Goal: Communication & Community: Participate in discussion

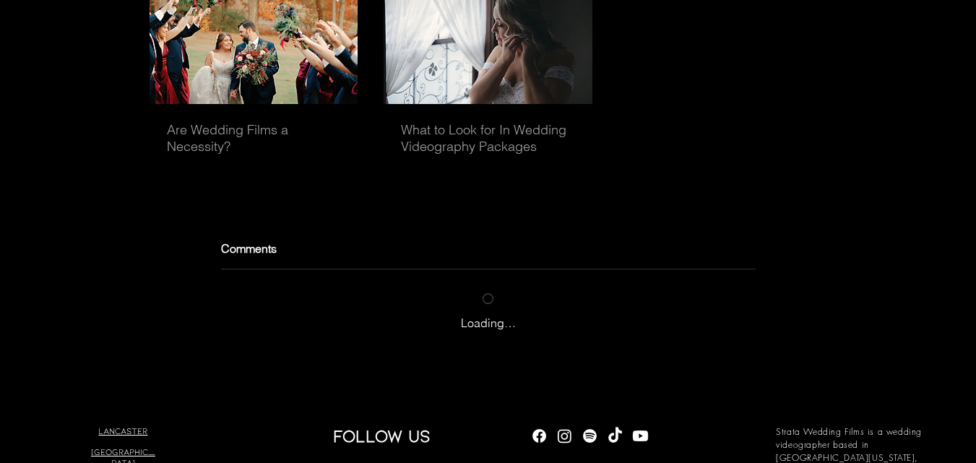
scroll to position [4466, 0]
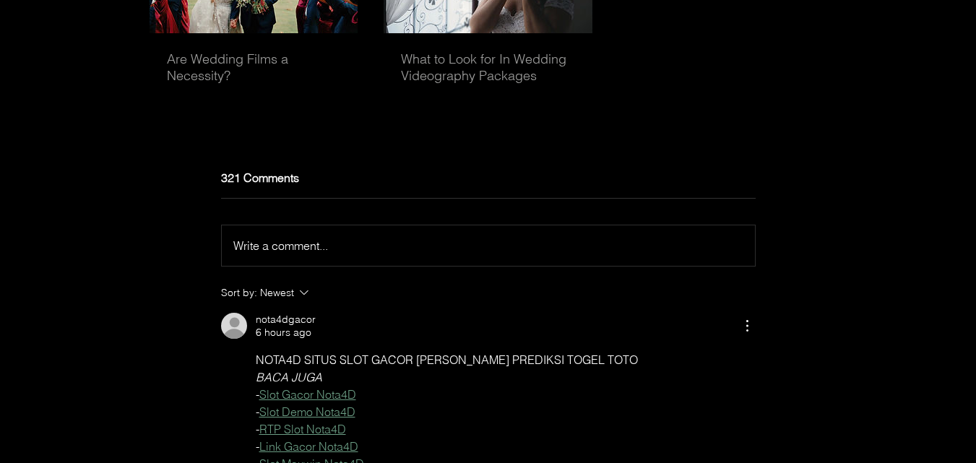
click at [316, 253] on span "Write a comment..." at bounding box center [280, 245] width 95 height 14
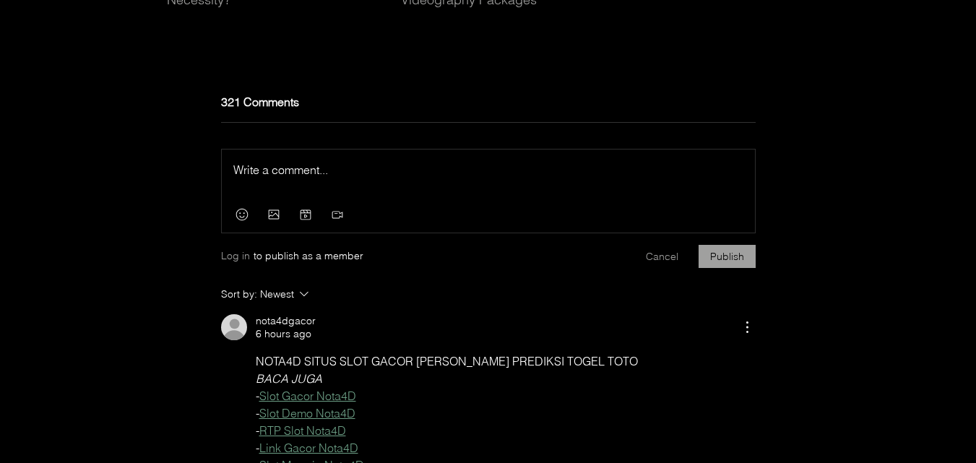
scroll to position [4562, 0]
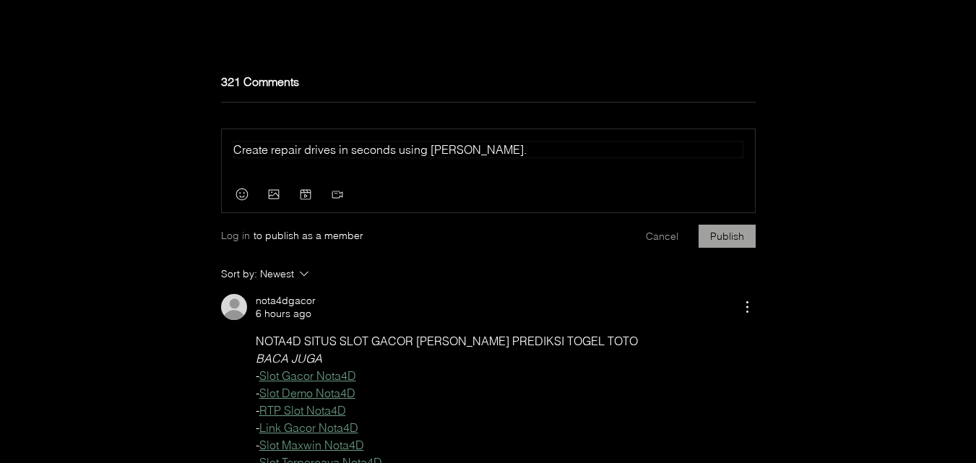
click at [442, 157] on span "Create repair drives in seconds using [PERSON_NAME]." at bounding box center [379, 149] width 293 height 14
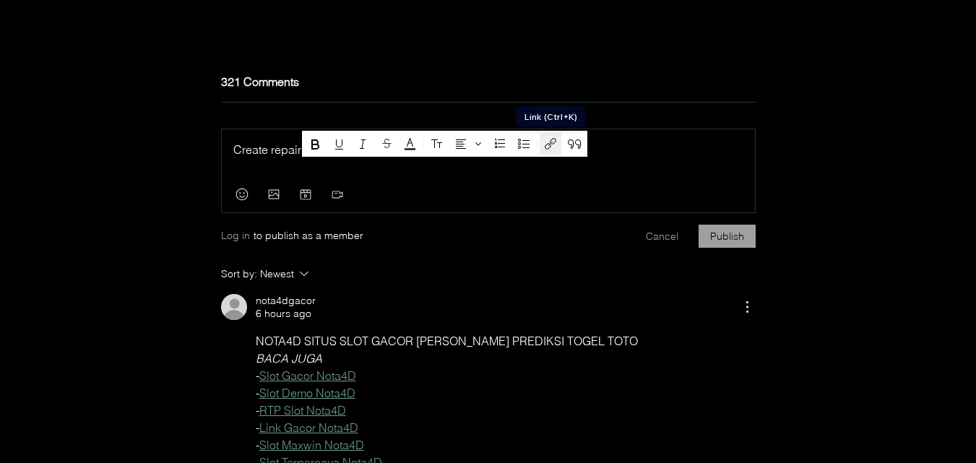
click at [554, 140] on icon "Link (Ctrl+K)" at bounding box center [550, 143] width 17 height 17
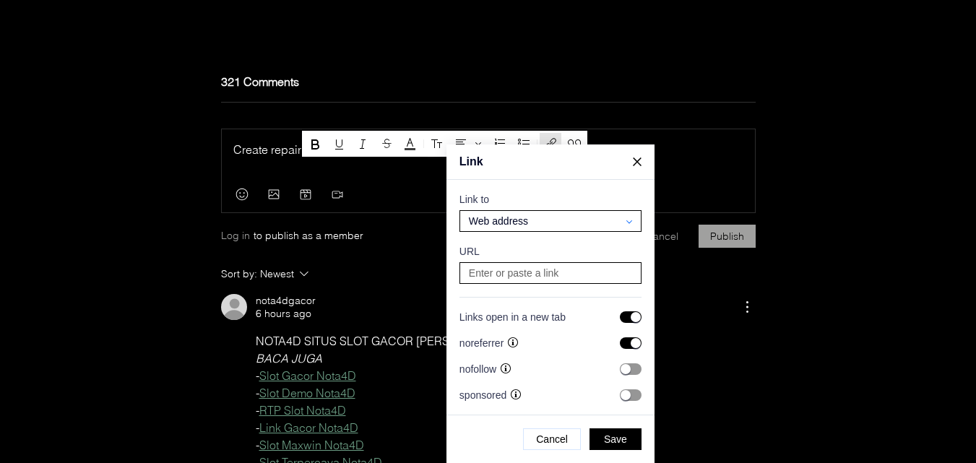
scroll to position [2884, 2761]
paste input "[URL][PERSON_NAME][DOMAIN_NAME]"
click at [575, 268] on input at bounding box center [551, 273] width 172 height 20
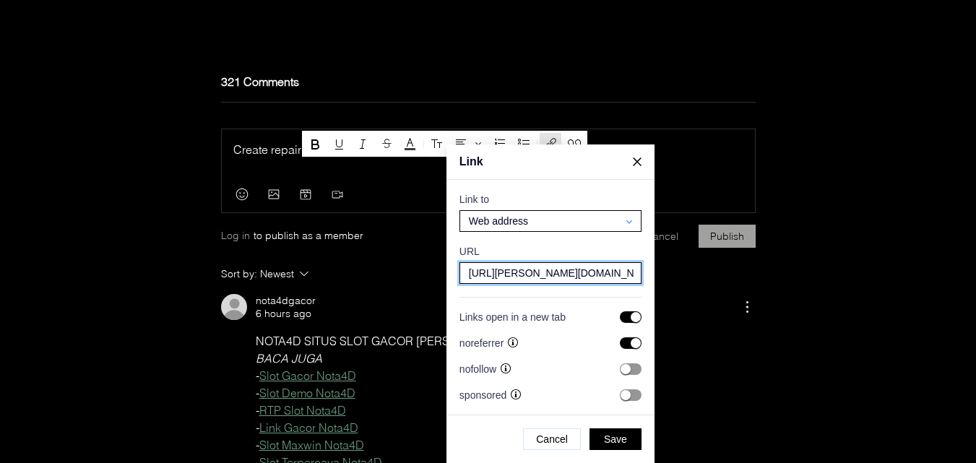
type input "[URL][PERSON_NAME][DOMAIN_NAME]"
click at [631, 345] on input "checkbox" at bounding box center [631, 343] width 22 height 12
checkbox input "false"
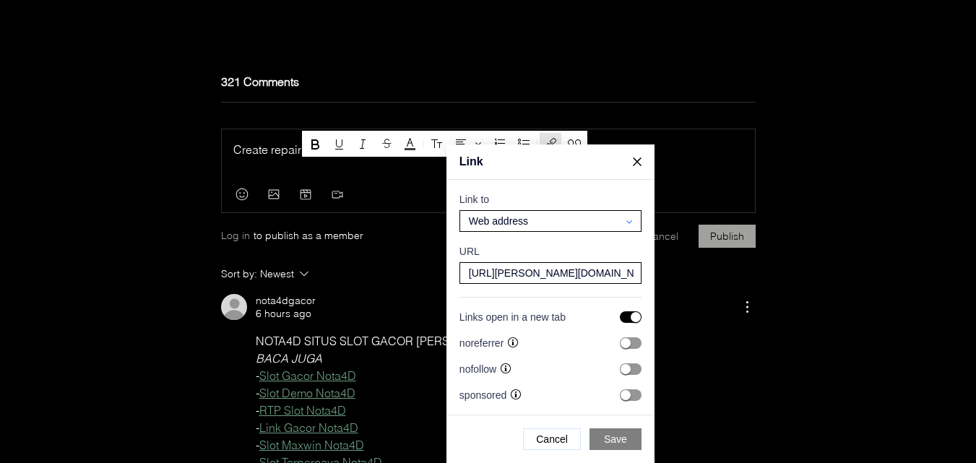
click at [609, 440] on span "Save" at bounding box center [615, 439] width 23 height 13
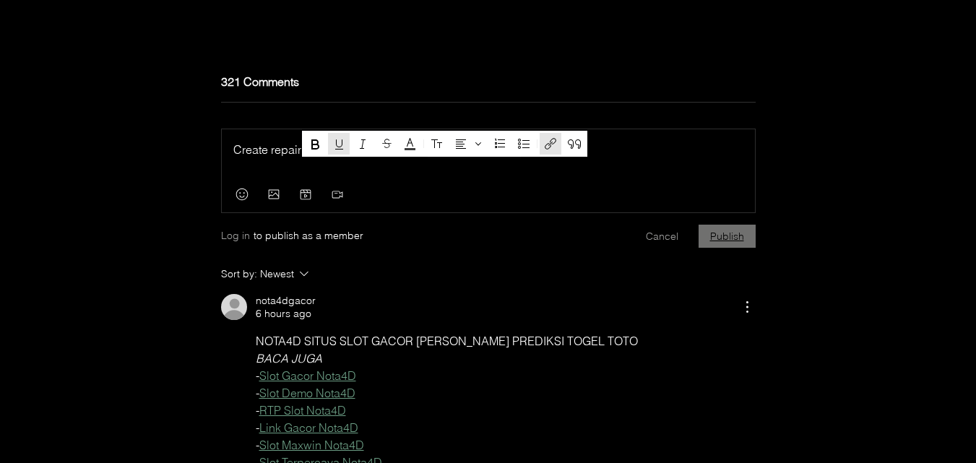
click at [720, 248] on button "Publish" at bounding box center [727, 236] width 57 height 23
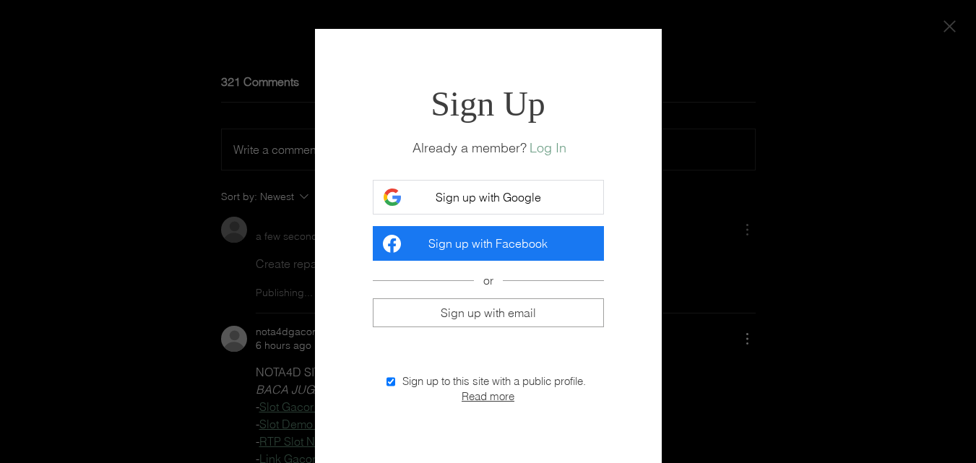
scroll to position [0, 0]
click at [476, 190] on span "Sign up with Google" at bounding box center [489, 197] width 106 height 14
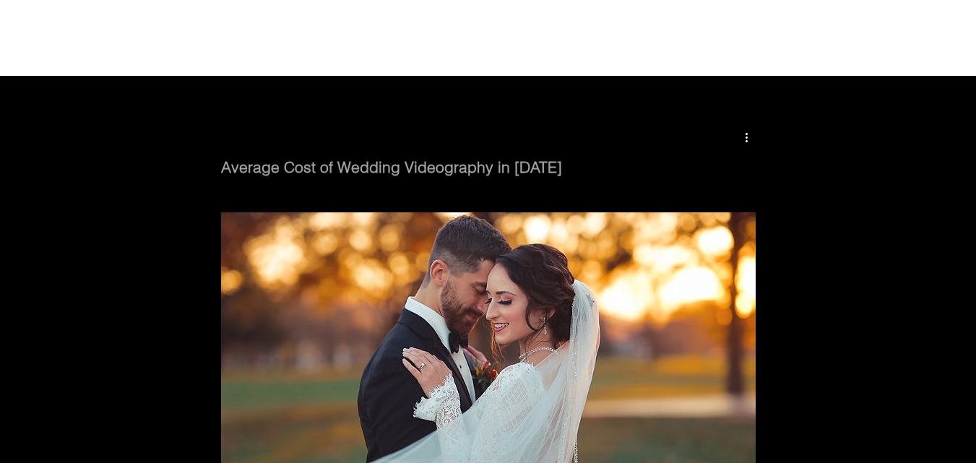
scroll to position [4562, 0]
